Goal: Information Seeking & Learning: Learn about a topic

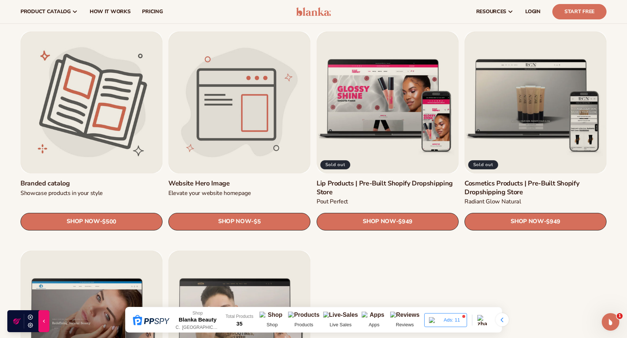
scroll to position [859, 0]
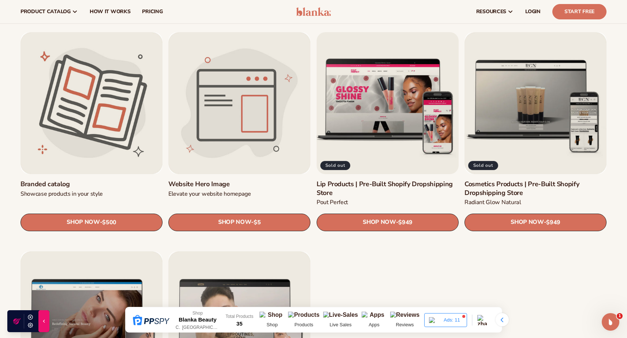
click at [393, 180] on link "Lip Products | Pre-Built Shopify Dropshipping Store" at bounding box center [387, 188] width 142 height 17
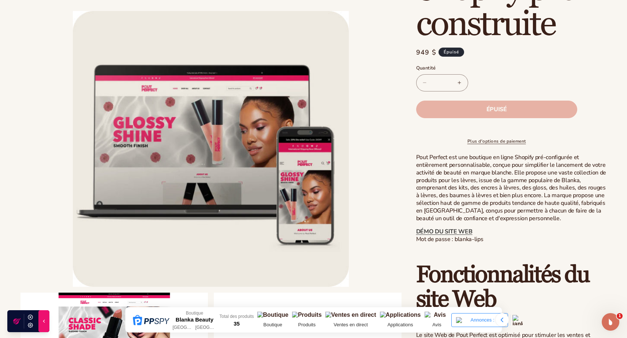
scroll to position [263, 0]
click at [432, 235] on font "DÉMO DU SITE WEB" at bounding box center [444, 231] width 56 height 8
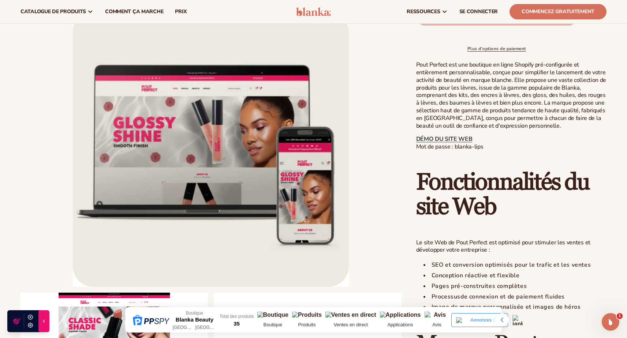
scroll to position [341, 0]
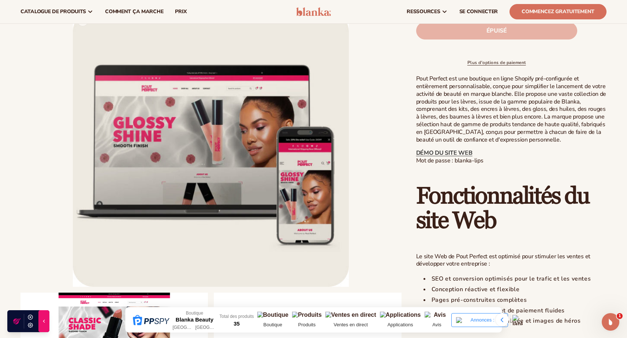
click at [73, 287] on button "Ouvrir le média 1 dans la modale" at bounding box center [73, 287] width 0 height 0
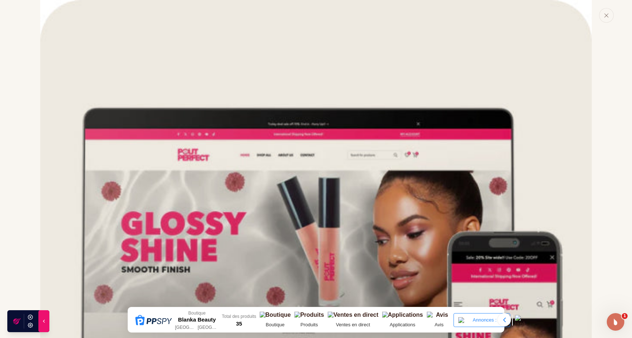
click at [298, 172] on img "Galerie multimédia" at bounding box center [316, 276] width 552 height 552
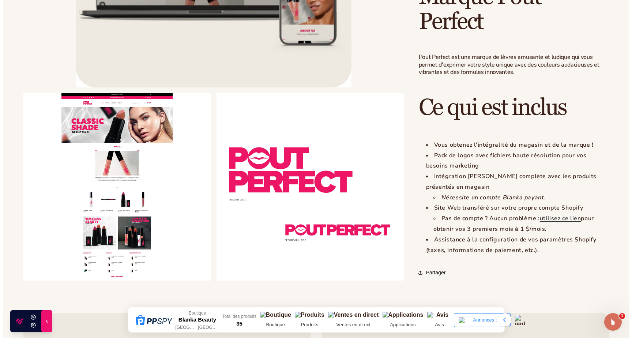
scroll to position [704, 0]
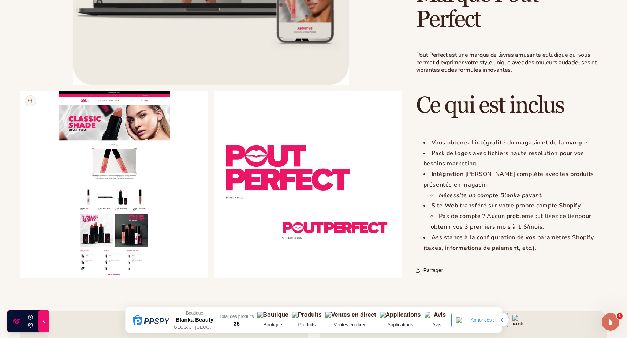
click at [20, 278] on button "Ouvrir le média 2 dans la modale" at bounding box center [20, 278] width 0 height 0
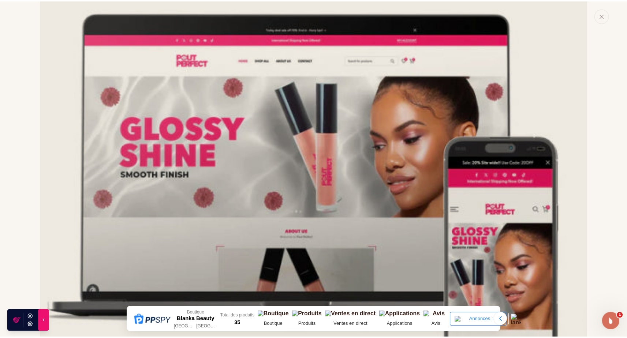
scroll to position [0, 0]
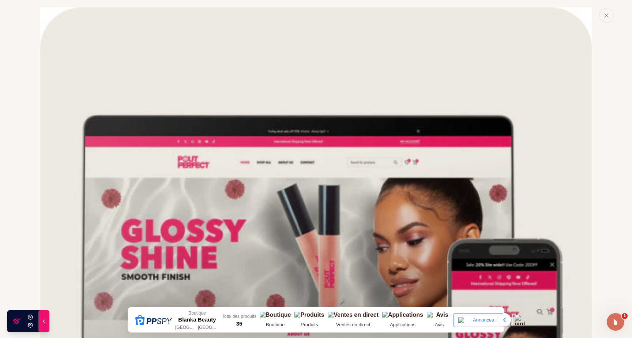
click at [11, 116] on div "Galerie multimédia" at bounding box center [316, 169] width 632 height 338
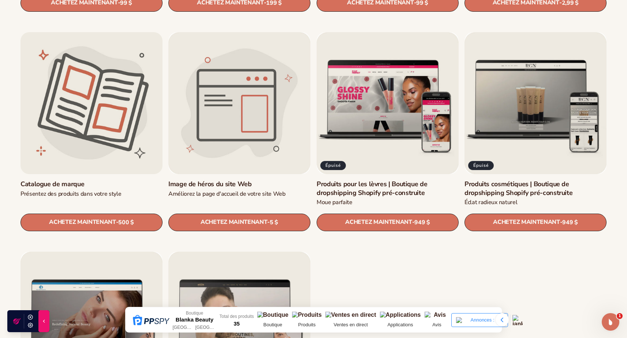
click at [156, 180] on link "Catalogue de marque" at bounding box center [91, 184] width 142 height 8
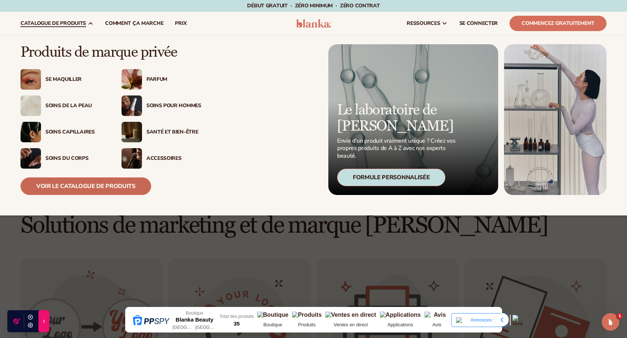
click at [109, 186] on font "Voir le catalogue de produits" at bounding box center [85, 186] width 99 height 8
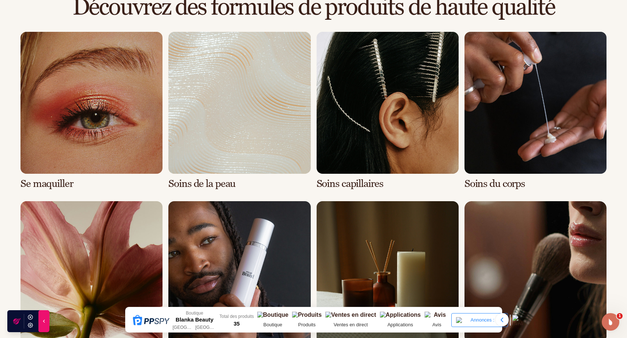
scroll to position [520, 0]
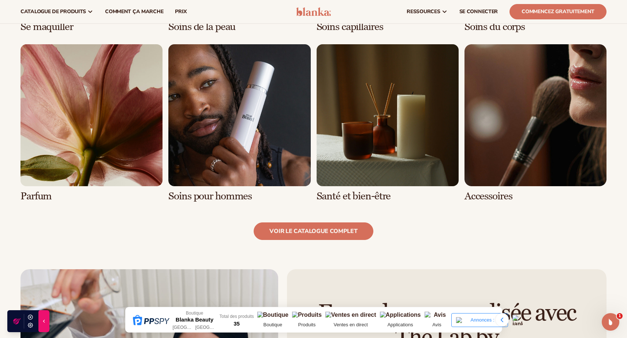
click at [138, 116] on link "5 / 8" at bounding box center [91, 123] width 142 height 158
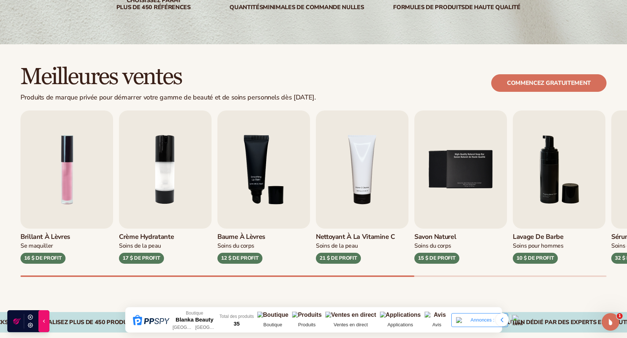
scroll to position [157, 0]
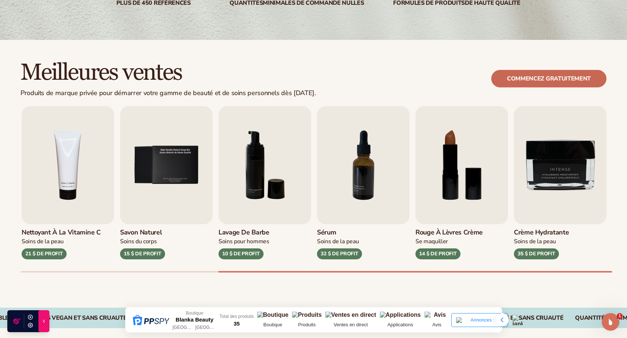
click at [529, 80] on font "Commencez gratuitement" at bounding box center [549, 79] width 84 height 8
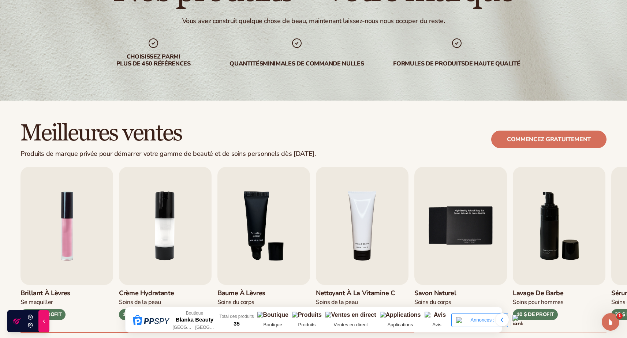
scroll to position [0, 0]
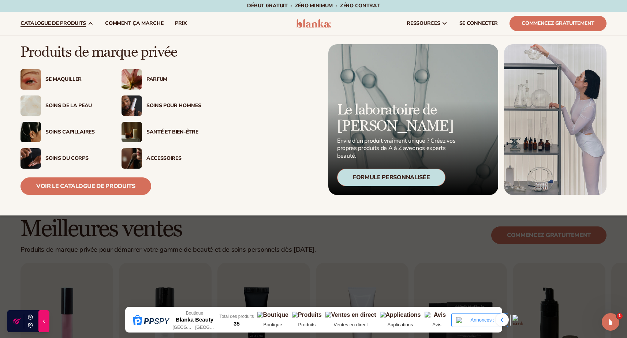
click at [134, 81] on img at bounding box center [131, 79] width 20 height 20
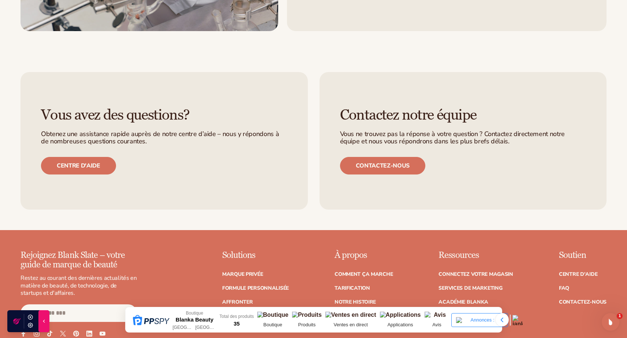
scroll to position [1187, 0]
